Goal: Information Seeking & Learning: Learn about a topic

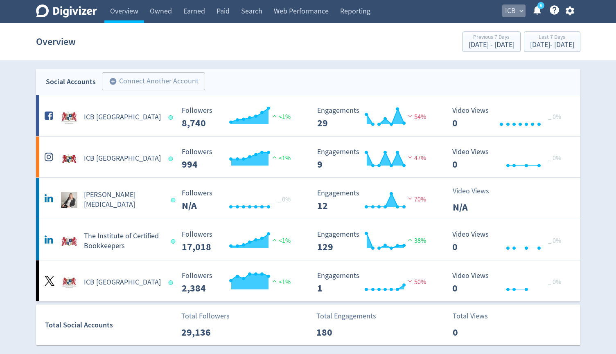
click at [518, 14] on button "ICB expand_more" at bounding box center [513, 10] width 23 height 13
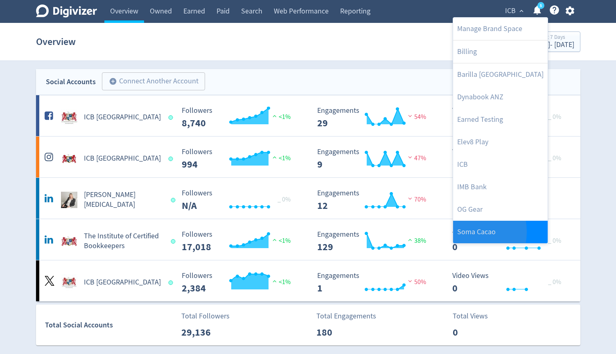
click at [460, 232] on link "Soma Cacao" at bounding box center [500, 232] width 94 height 22
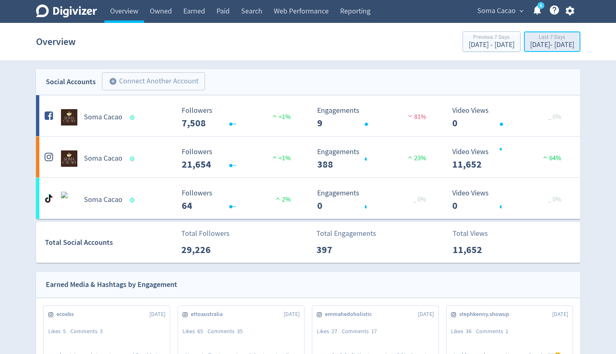
click at [531, 39] on div "Last 7 Days" at bounding box center [552, 37] width 44 height 7
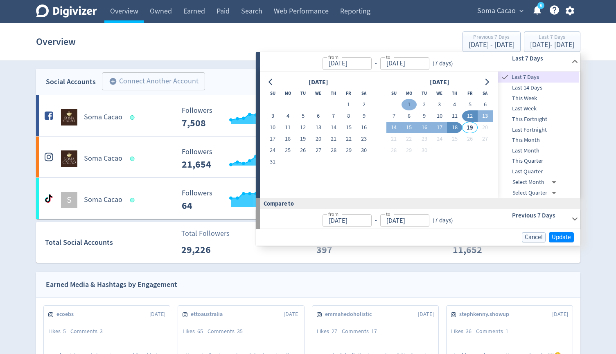
click at [409, 103] on button "1" at bounding box center [408, 104] width 15 height 11
type input "[DATE]"
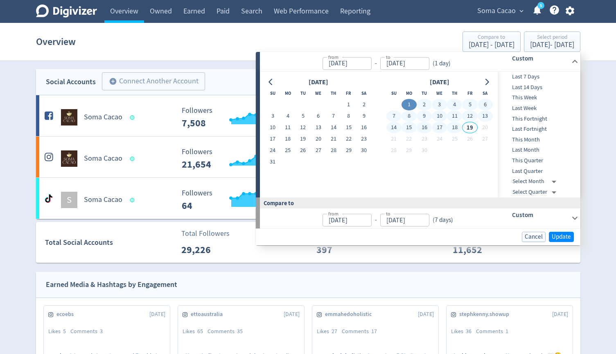
click at [454, 128] on button "18" at bounding box center [454, 127] width 15 height 11
type input "[DATE]"
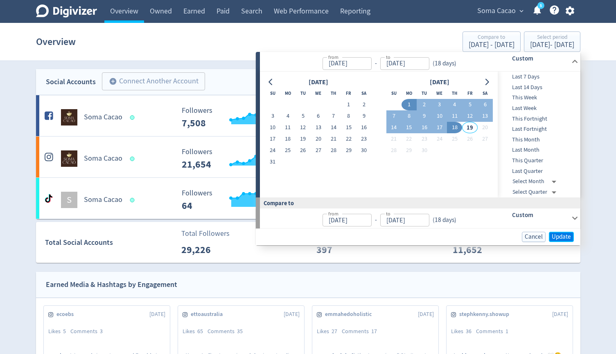
click at [550, 234] on button "Update" at bounding box center [560, 237] width 25 height 10
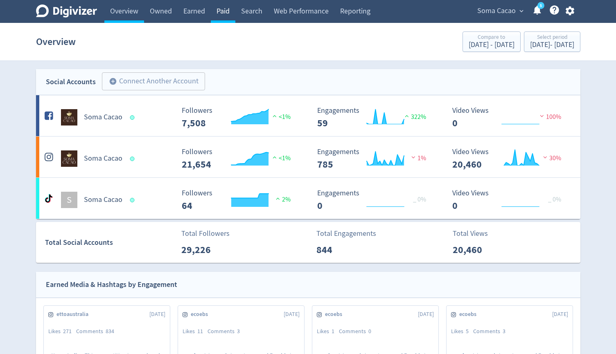
click at [231, 6] on link "Paid" at bounding box center [223, 11] width 25 height 23
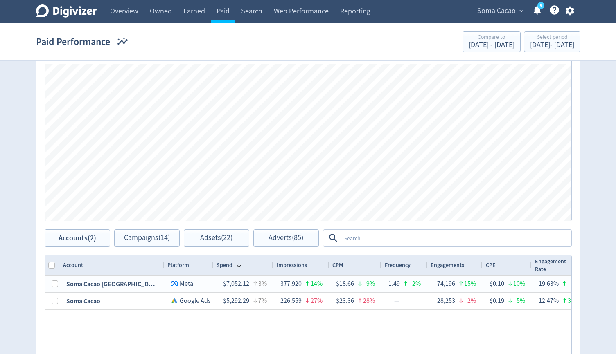
scroll to position [261, 0]
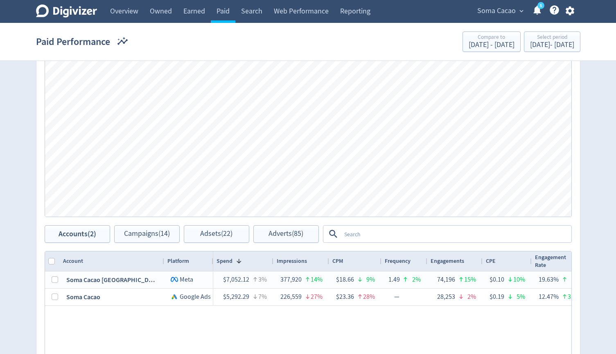
click at [358, 237] on textarea at bounding box center [455, 234] width 229 height 15
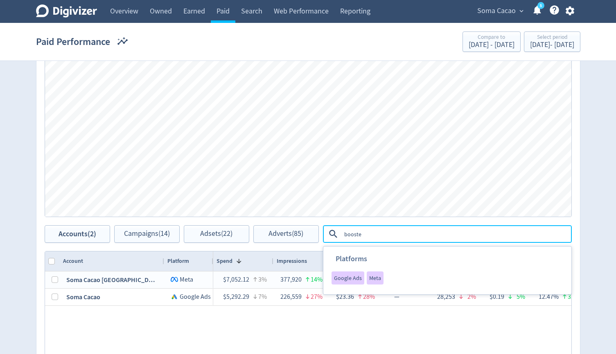
type textarea "boosted"
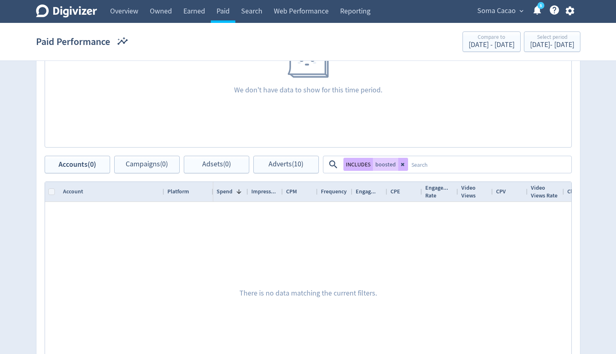
scroll to position [346, 0]
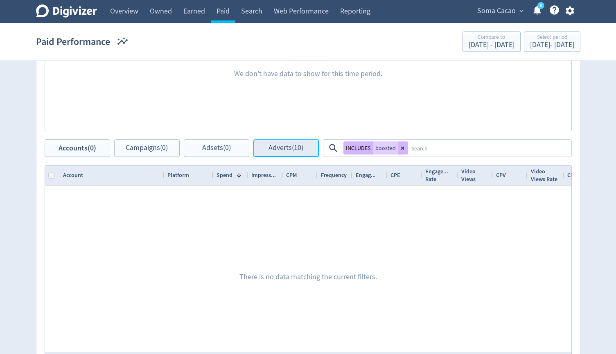
click at [290, 147] on span "Adverts (10)" at bounding box center [285, 148] width 35 height 8
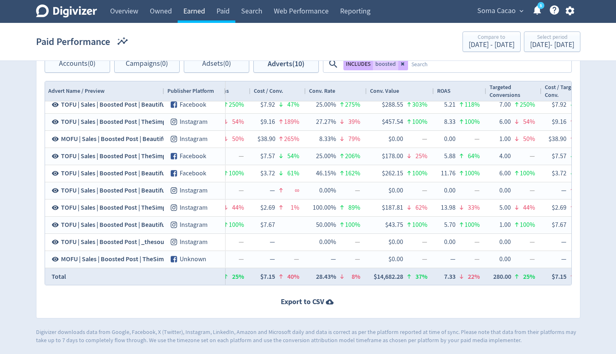
click at [199, 9] on link "Earned" at bounding box center [194, 11] width 33 height 23
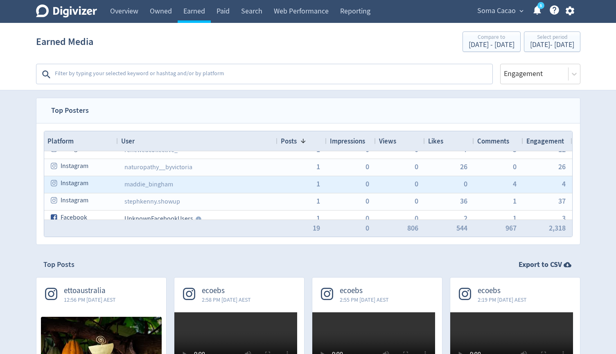
scroll to position [128, 0]
